Goal: Transaction & Acquisition: Purchase product/service

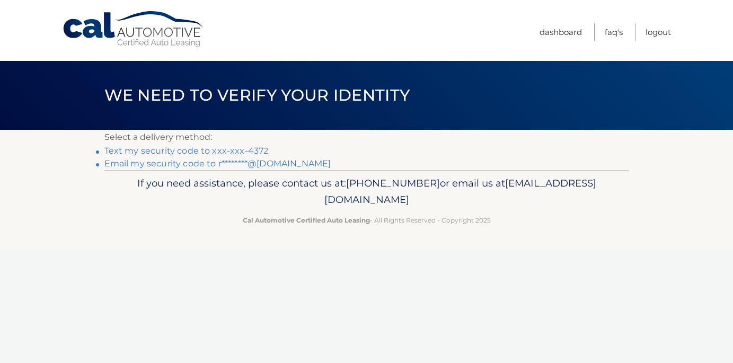
click at [189, 149] on link "Text my security code to xxx-xxx-4372" at bounding box center [186, 151] width 164 height 10
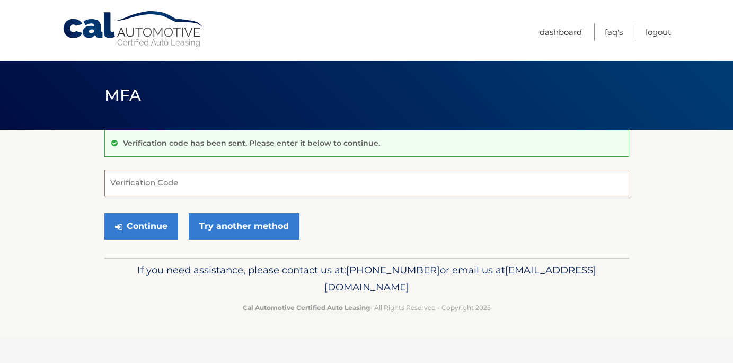
click at [170, 189] on input "Verification Code" at bounding box center [366, 183] width 524 height 26
type input "090107"
click at [150, 227] on button "Continue" at bounding box center [141, 226] width 74 height 26
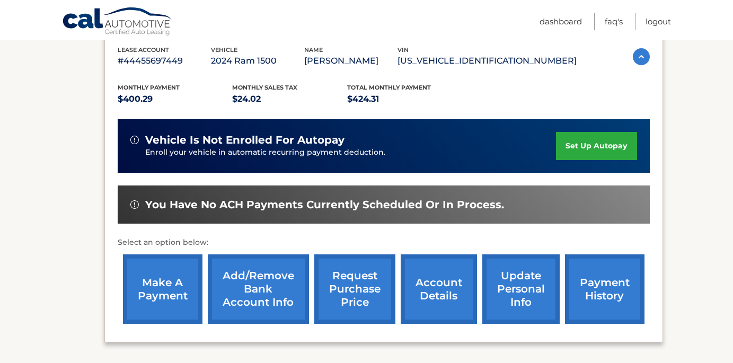
scroll to position [191, 0]
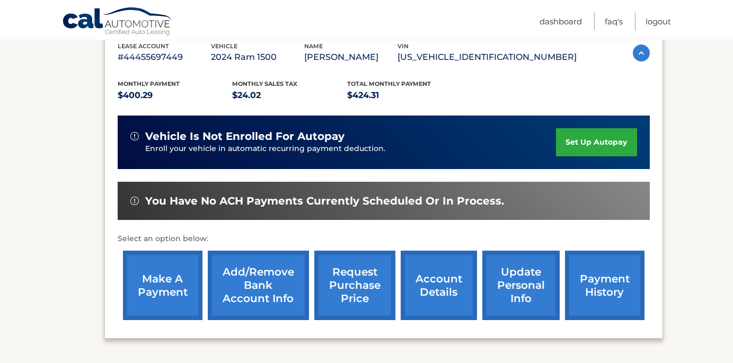
click at [153, 290] on link "make a payment" at bounding box center [162, 285] width 79 height 69
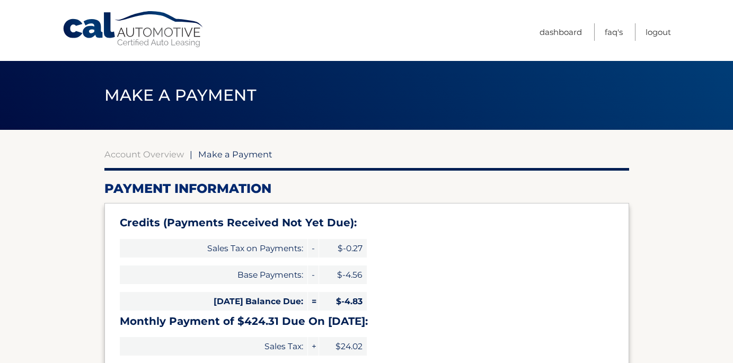
select select "ODI3M2M4NmEtMjRmYy00ZGRmLWFiMjAtMzFlNWQyNjc1NWY2"
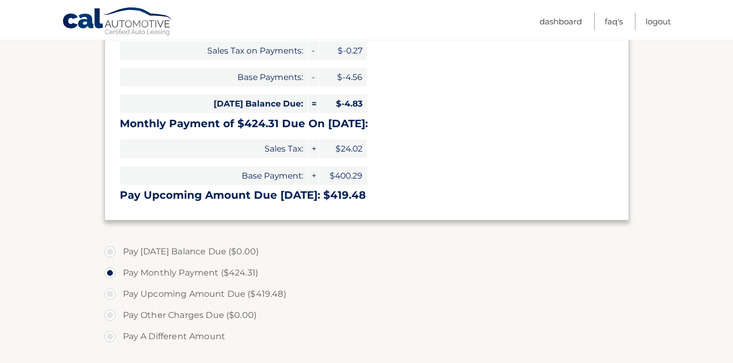
scroll to position [253, 0]
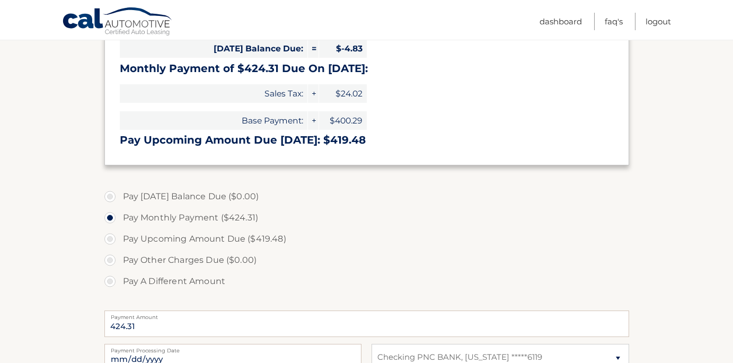
click at [110, 281] on label "Pay A Different Amount" at bounding box center [366, 281] width 524 height 21
click at [110, 281] on input "Pay A Different Amount" at bounding box center [114, 279] width 11 height 17
radio input "true"
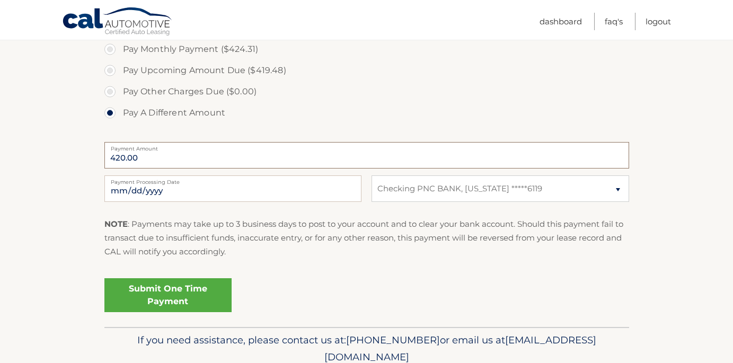
scroll to position [432, 0]
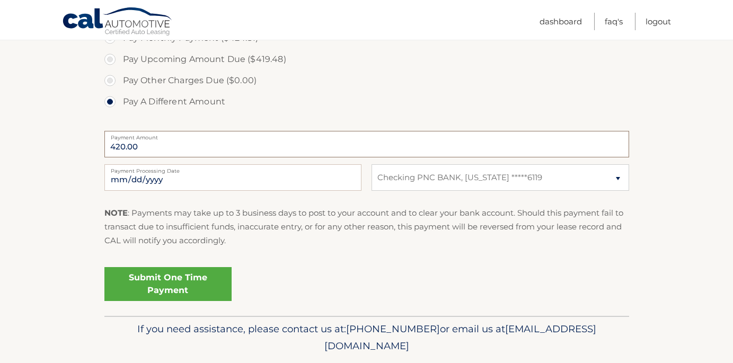
type input "420.00"
click at [185, 283] on link "Submit One Time Payment" at bounding box center [167, 284] width 127 height 34
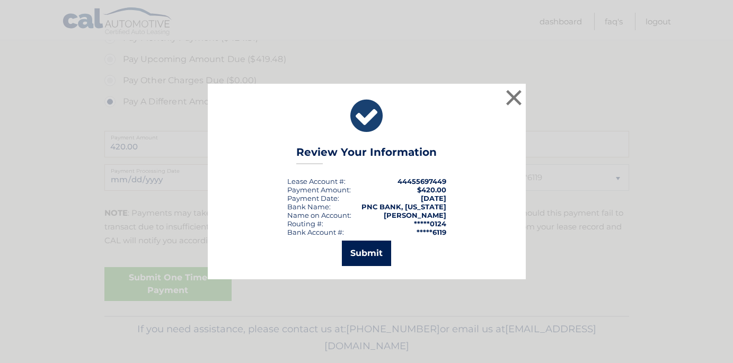
click at [378, 251] on button "Submit" at bounding box center [366, 252] width 49 height 25
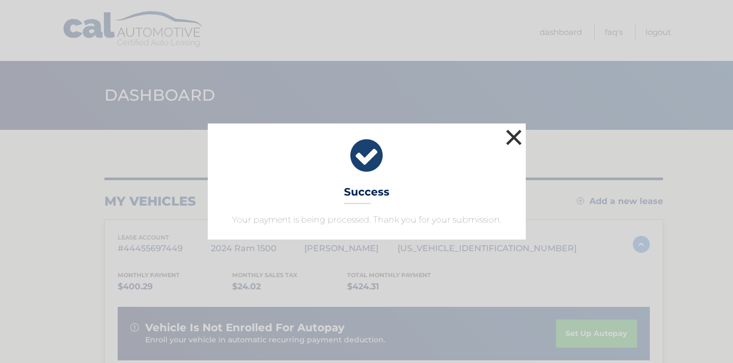
click at [515, 139] on button "×" at bounding box center [513, 137] width 21 height 21
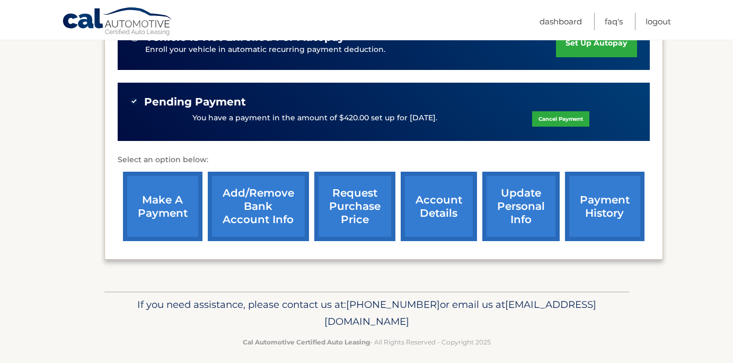
scroll to position [299, 0]
